Goal: Task Accomplishment & Management: Manage account settings

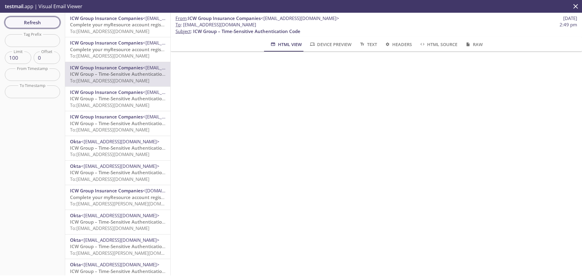
click at [27, 21] on span "Refresh" at bounding box center [32, 22] width 45 height 8
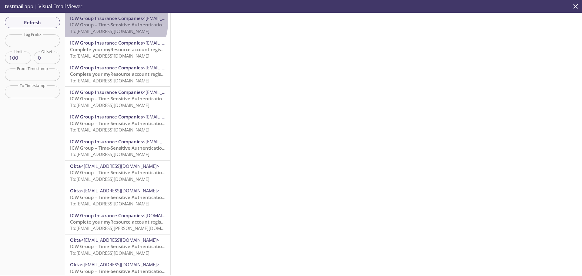
click at [101, 20] on span "ICW Group Insurance Companies" at bounding box center [106, 18] width 73 height 6
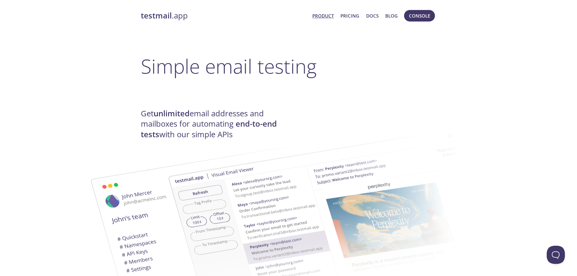
click at [419, 19] on span "Console" at bounding box center [419, 16] width 21 height 8
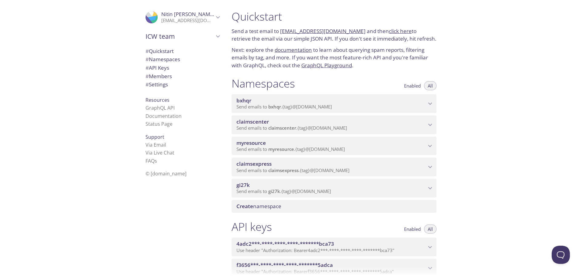
click at [177, 19] on p "[EMAIL_ADDRESS][DOMAIN_NAME]" at bounding box center [187, 21] width 53 height 6
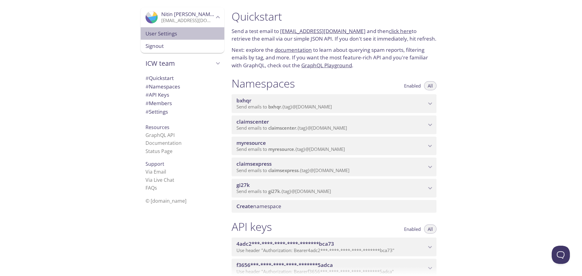
click at [172, 30] on span "User Settings" at bounding box center [182, 34] width 74 height 8
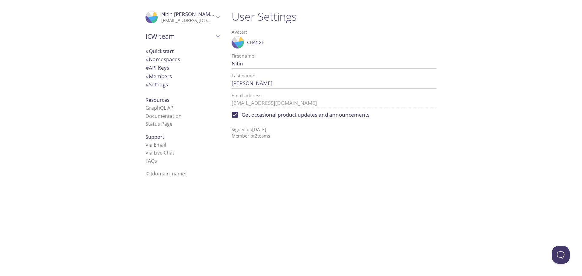
click at [91, 92] on div ".cls-1 { fill: #6d5ca8; } .cls-2 { fill: #3fc191; } .cls-3 { fill: #3b4752; } .…" at bounding box center [113, 138] width 227 height 276
click at [426, 17] on h1 "User Settings" at bounding box center [334, 17] width 205 height 14
click at [480, 145] on div "User Settings Avatar: .cls-1 { fill: #6d5ca8; } .cls-2 { fill: #3fc191; } .cls-…" at bounding box center [404, 138] width 355 height 276
